Goal: Information Seeking & Learning: Learn about a topic

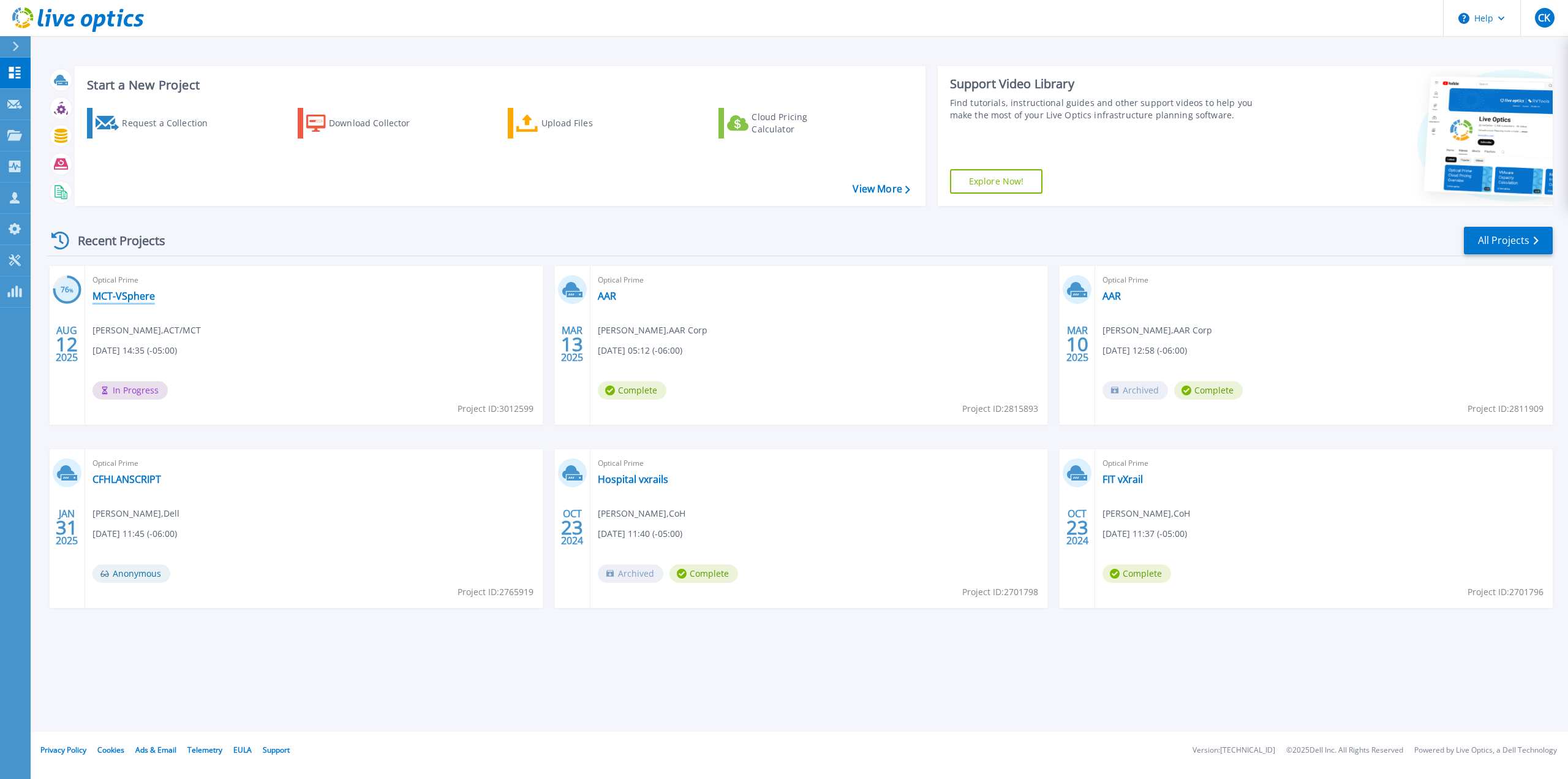
click at [119, 293] on link "MCT-VSphere" at bounding box center [124, 296] width 62 height 12
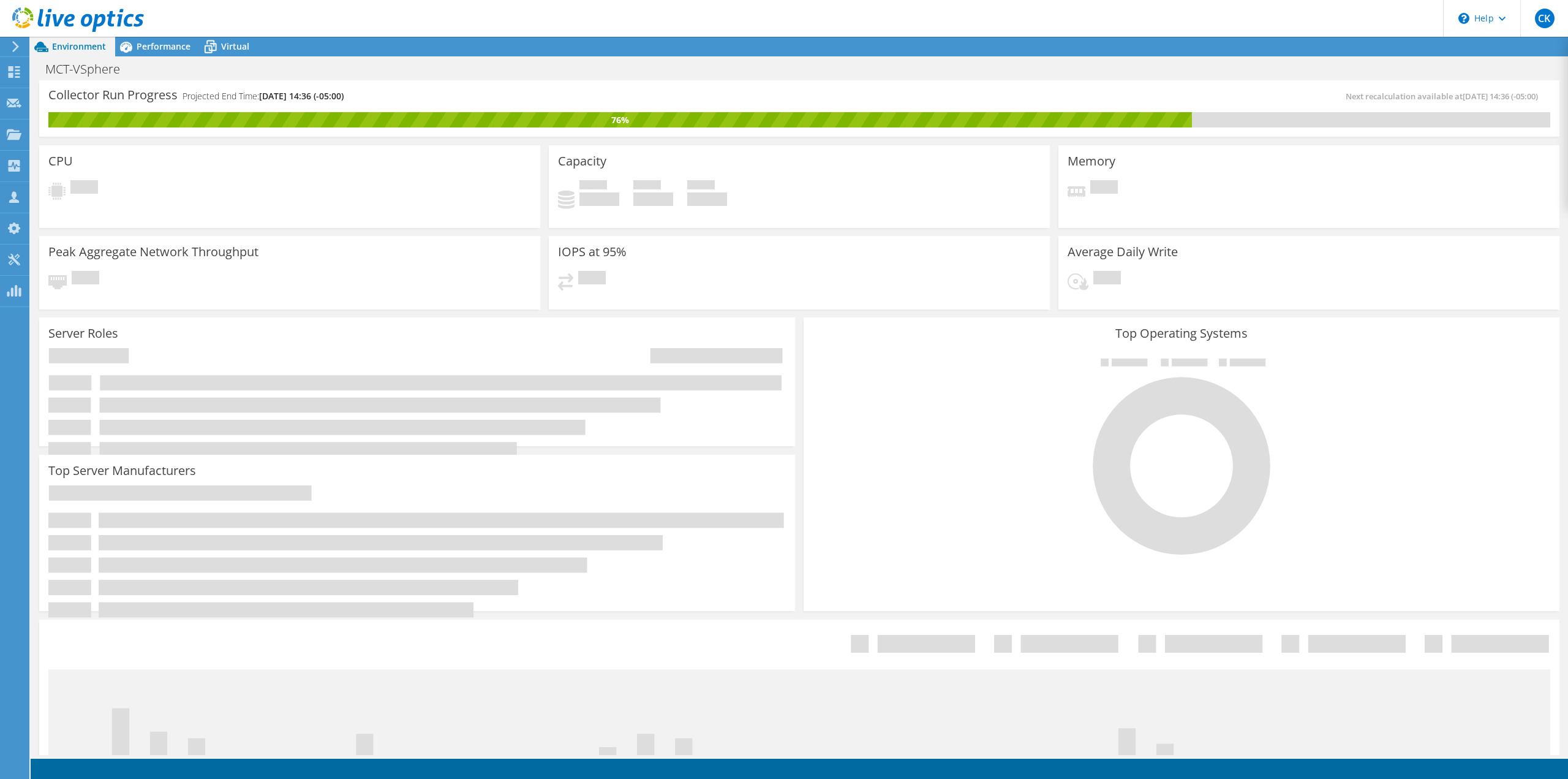
click at [153, 36] on header "CK Channel Partner Chris Knox chris.knox@ahead.com Ahead My Profile Log Out \n …" at bounding box center [784, 18] width 1568 height 37
click at [151, 48] on span "Performance" at bounding box center [163, 46] width 54 height 12
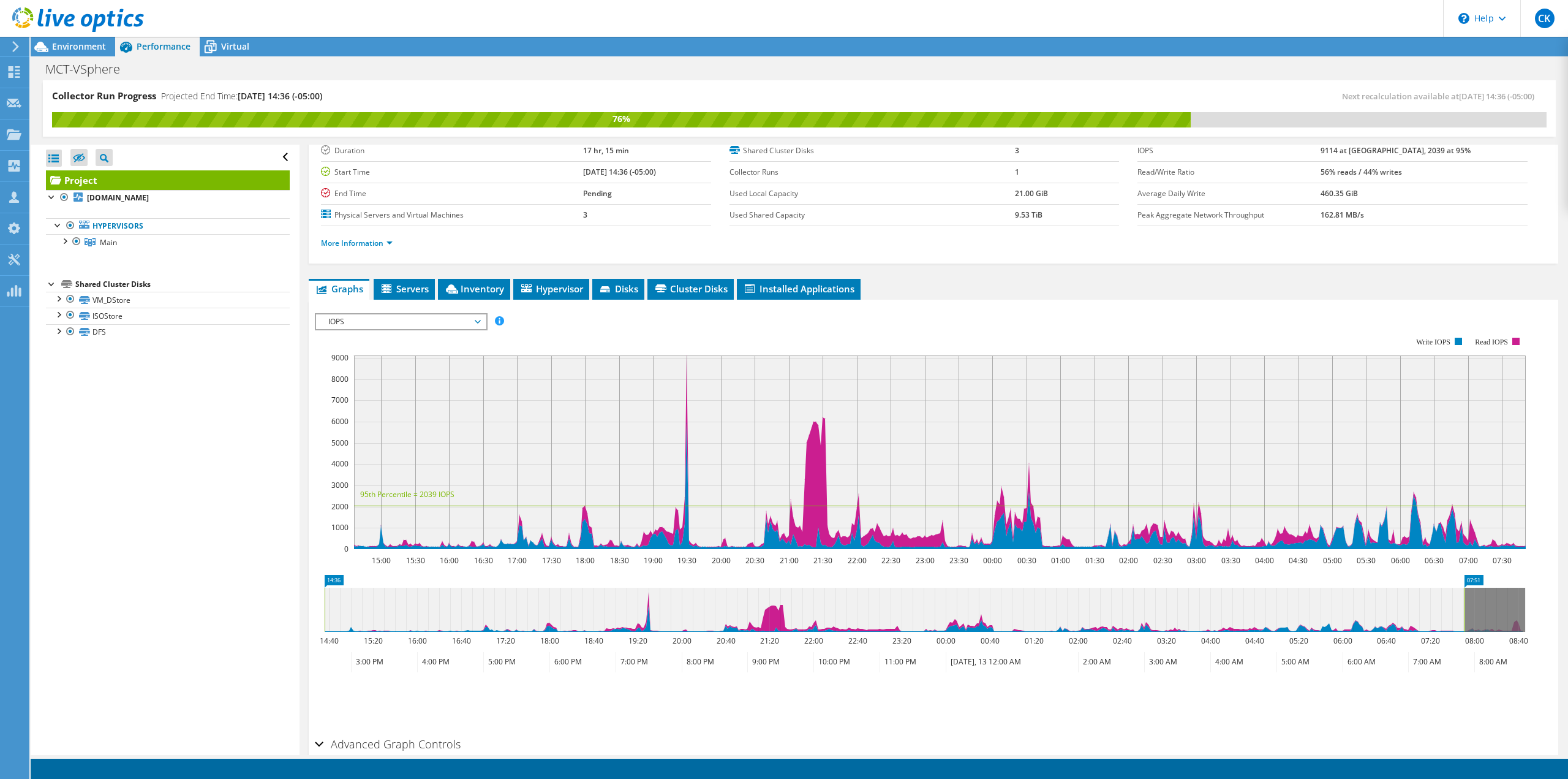
scroll to position [22, 0]
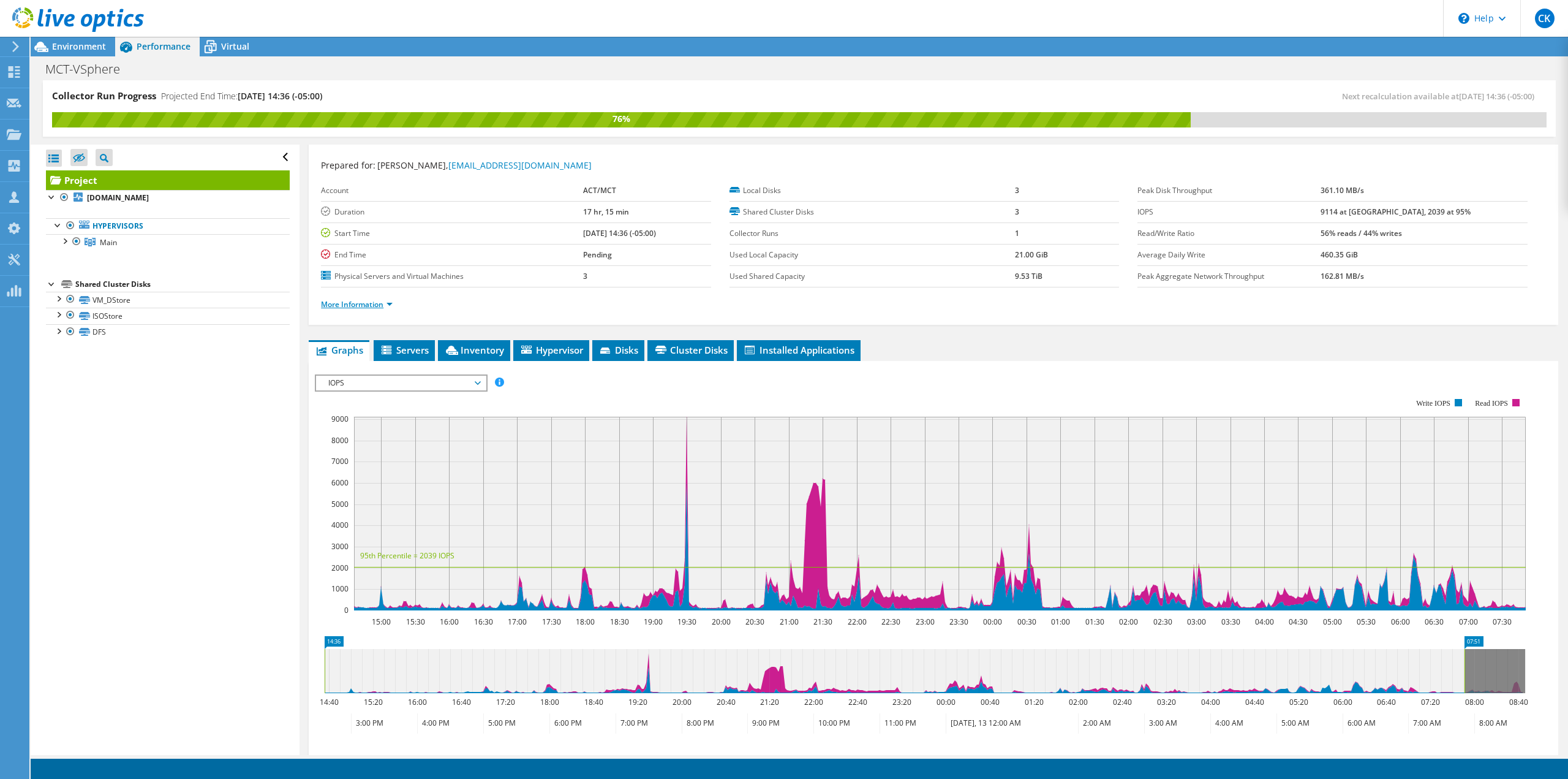
click at [354, 303] on link "More Information" at bounding box center [357, 304] width 72 height 10
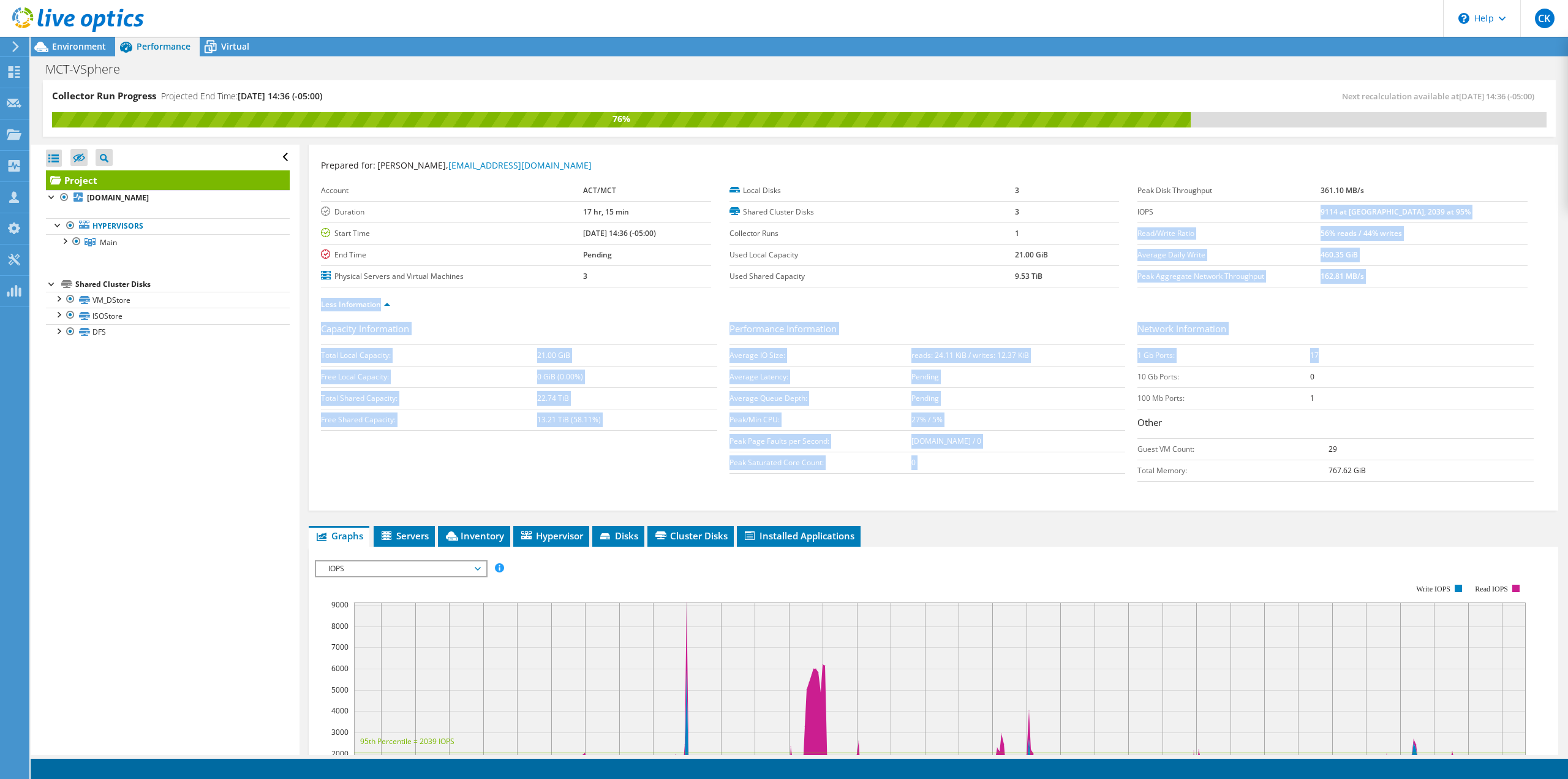
drag, startPoint x: 1362, startPoint y: 209, endPoint x: 1425, endPoint y: 350, distance: 154.4
click at [1425, 350] on div "Prepared for: Rich Conklin, rconklin@mct.org Account ACT/MCT Duration 17 hr, 15…" at bounding box center [933, 329] width 1225 height 356
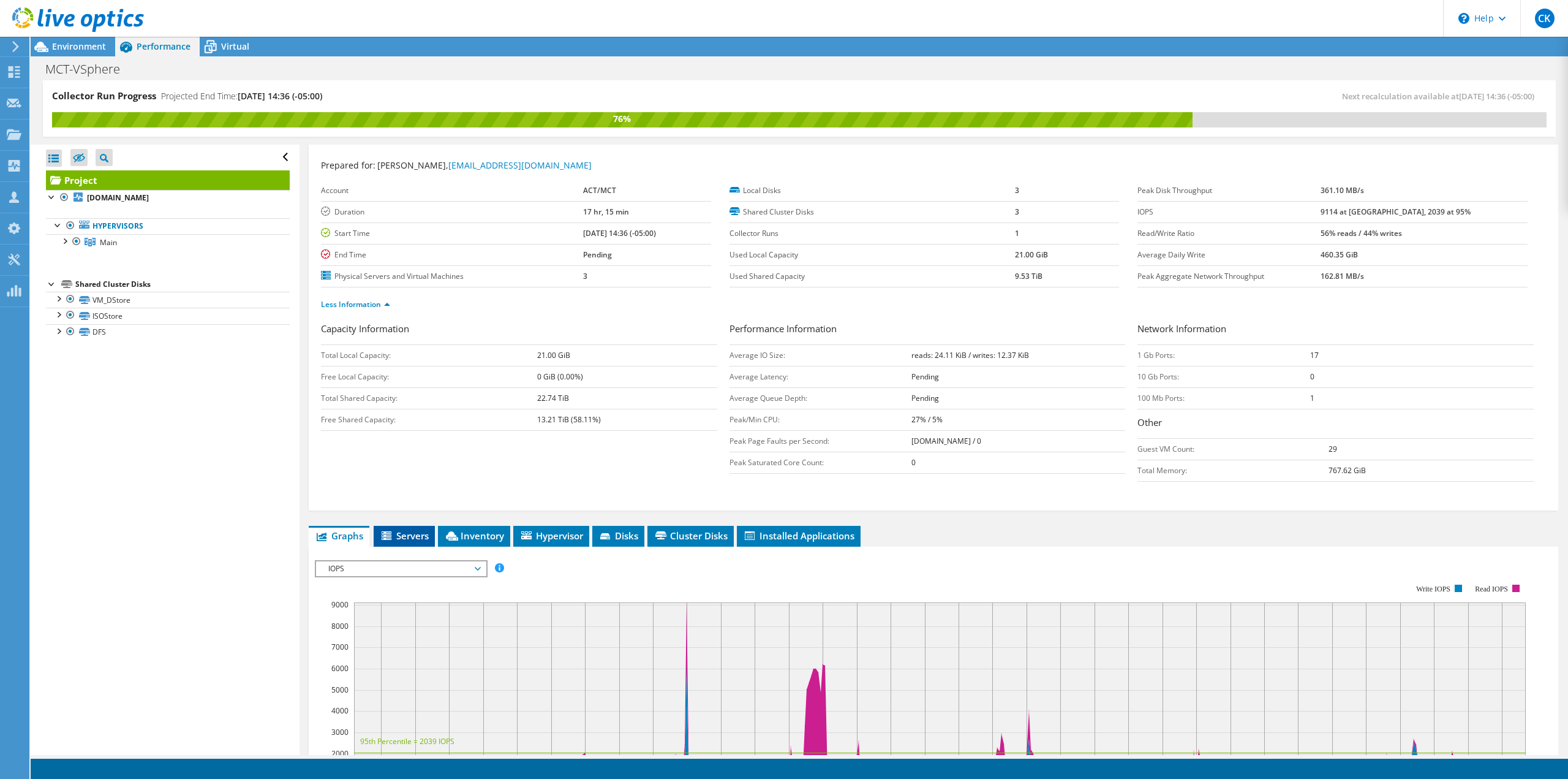
click at [400, 541] on span "Servers" at bounding box center [404, 535] width 49 height 12
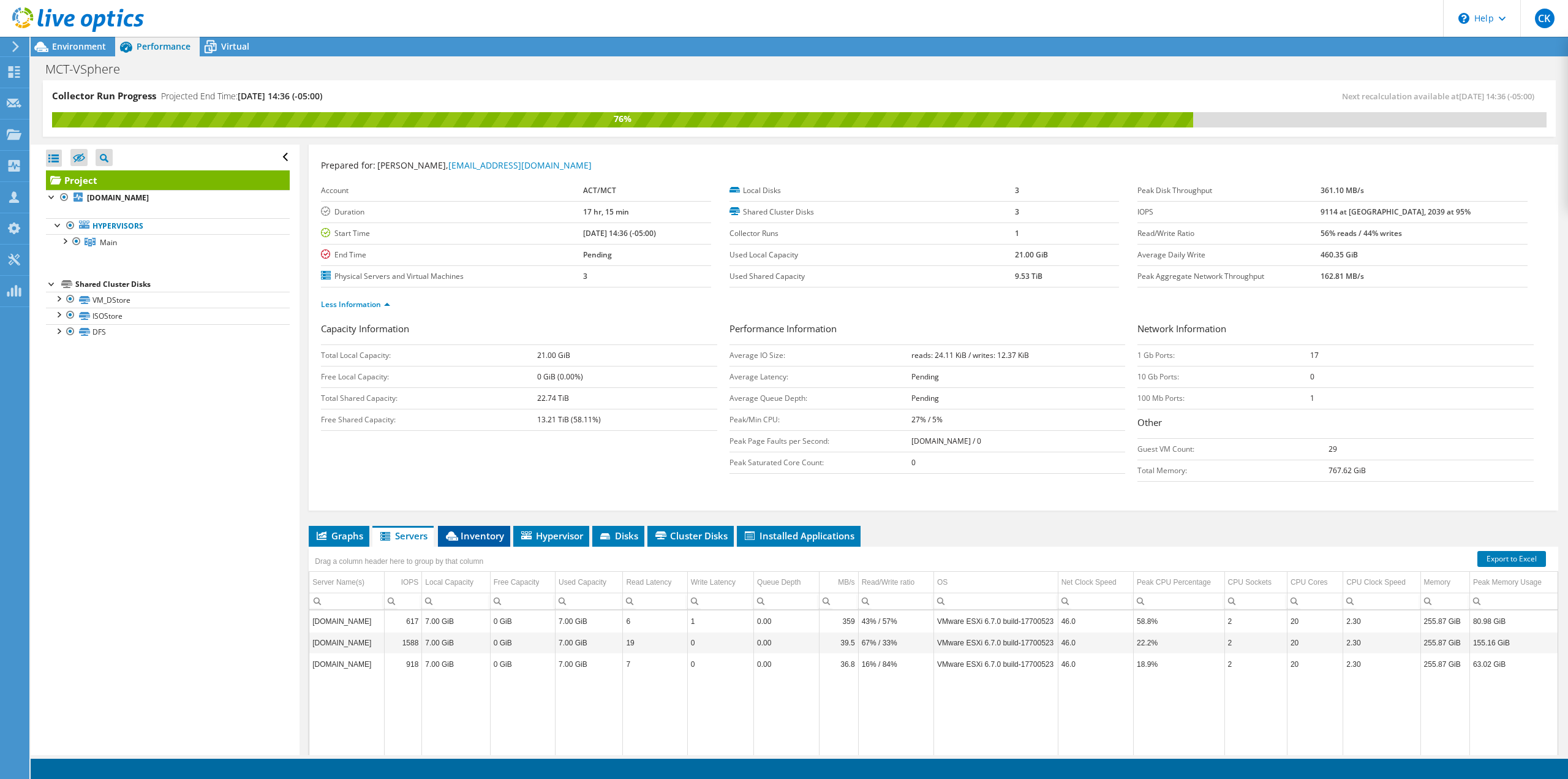
click at [463, 540] on span "Inventory" at bounding box center [474, 535] width 60 height 12
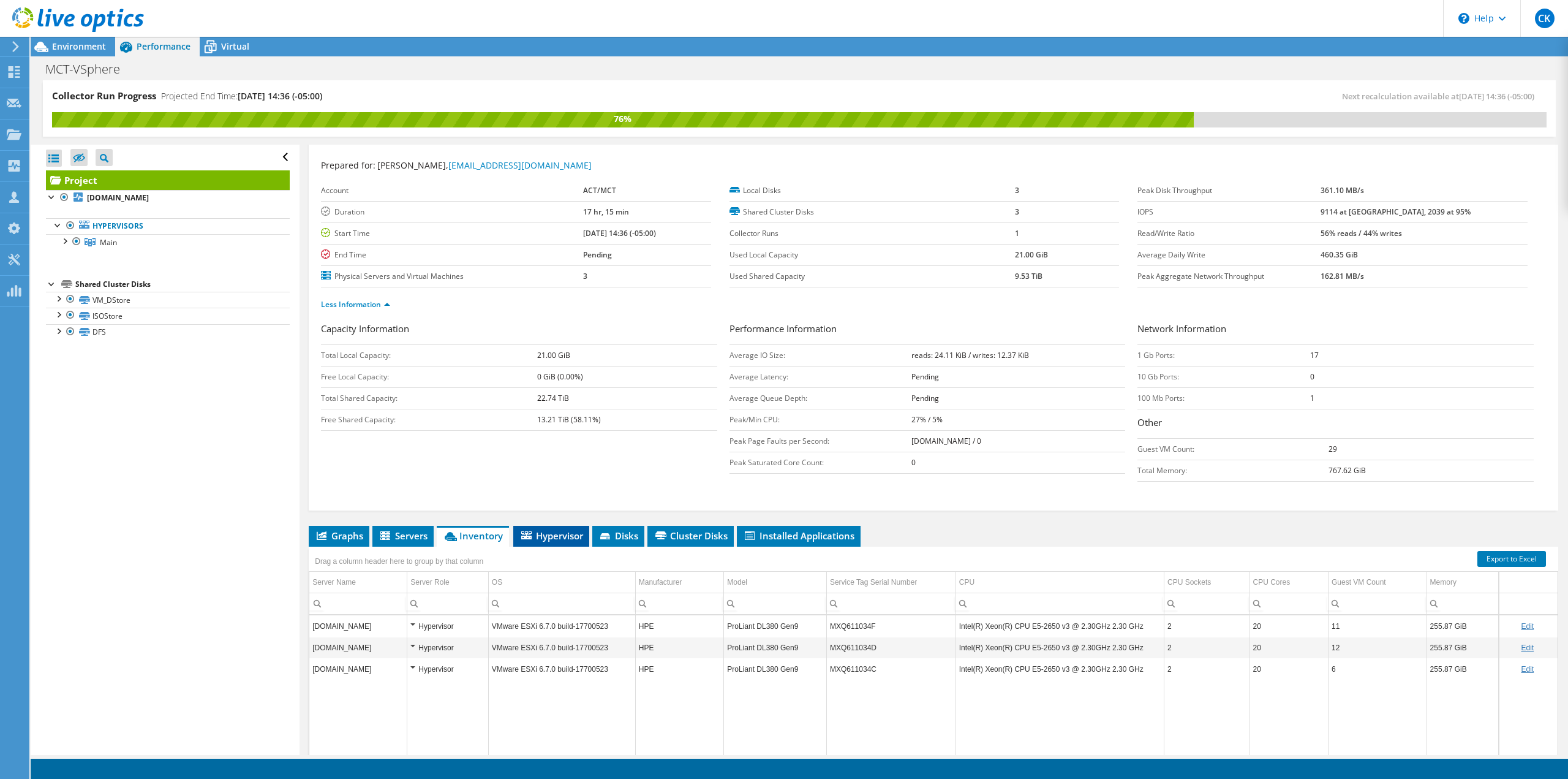
click at [570, 532] on span "Hypervisor" at bounding box center [551, 535] width 64 height 12
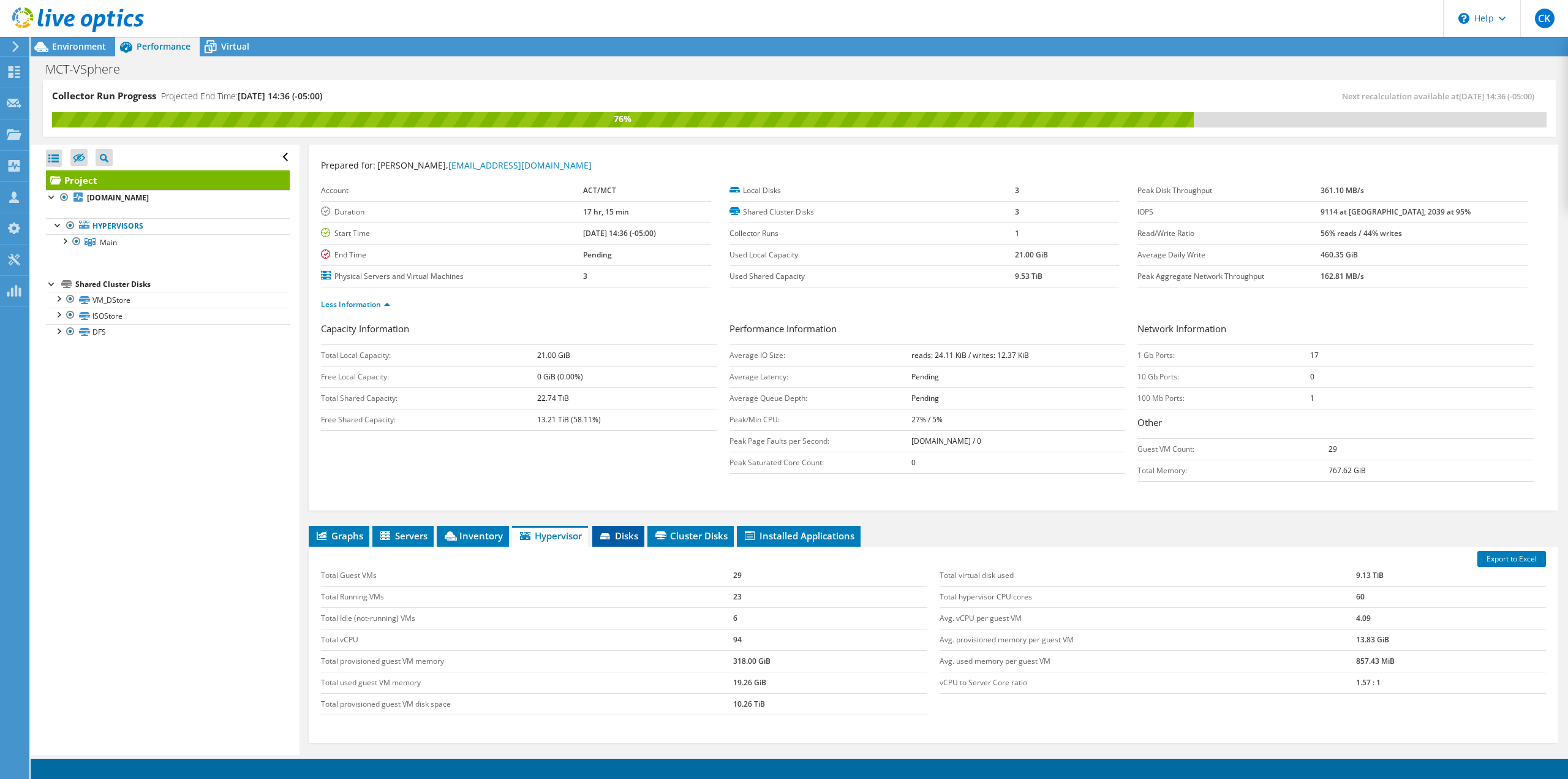
click at [623, 536] on span "Disks" at bounding box center [618, 535] width 40 height 12
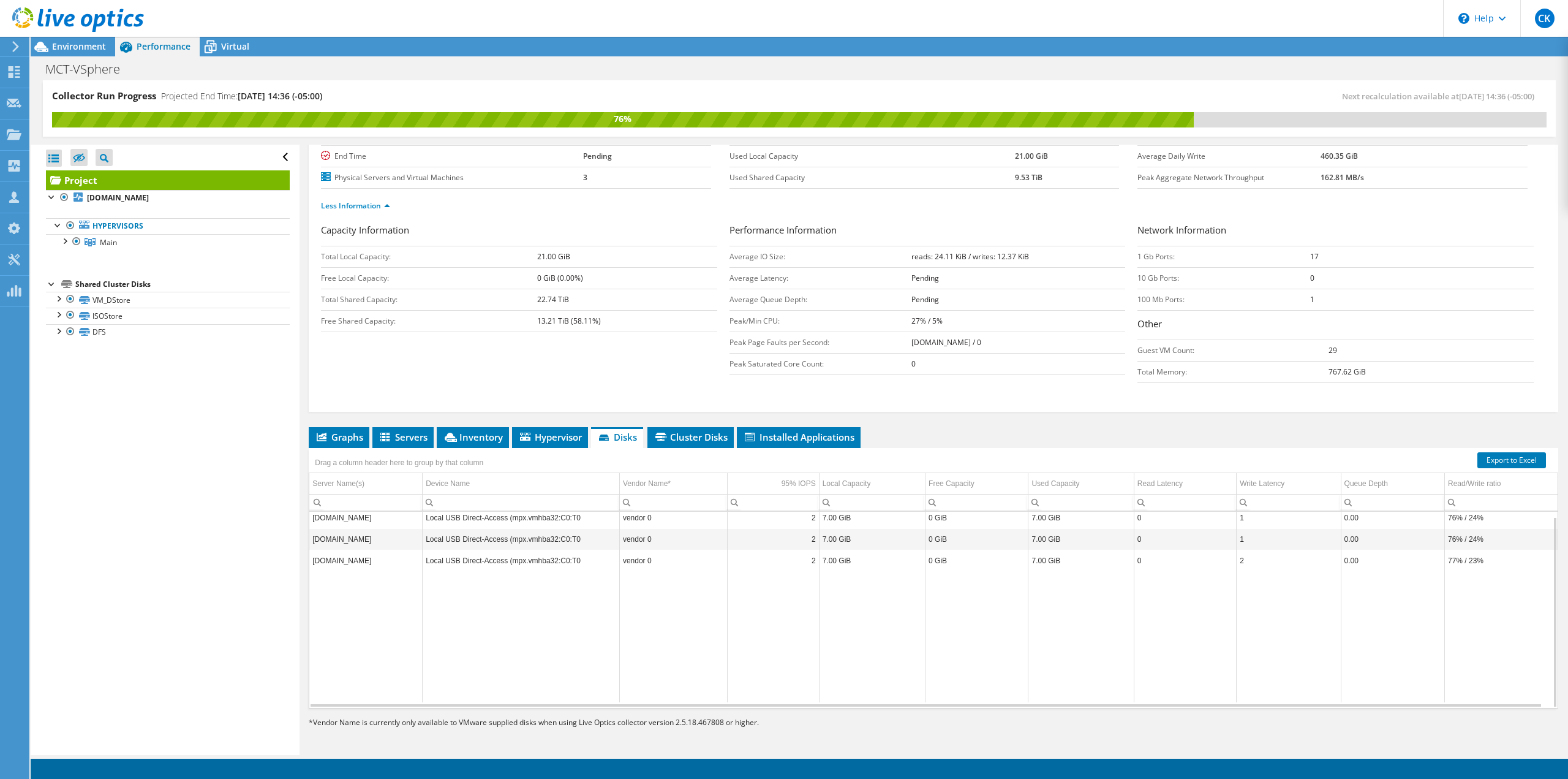
scroll to position [0, 0]
